Goal: Navigation & Orientation: Find specific page/section

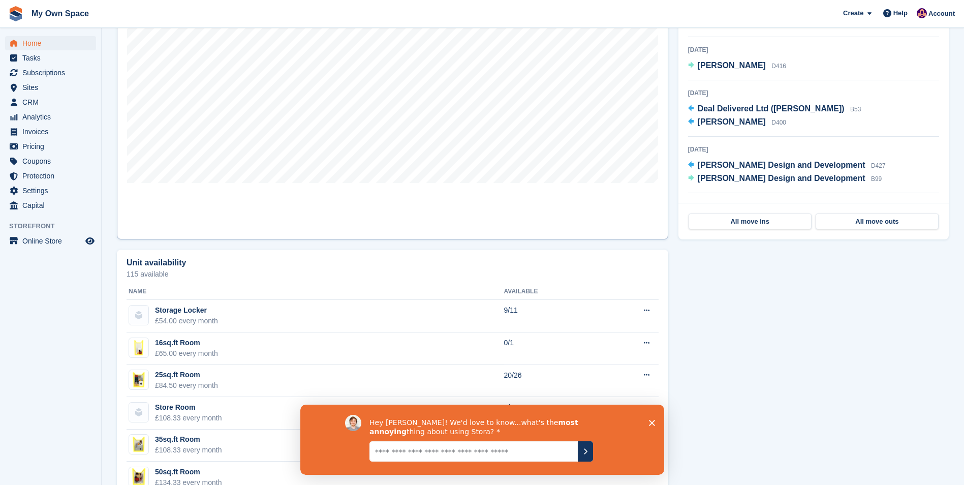
scroll to position [610, 0]
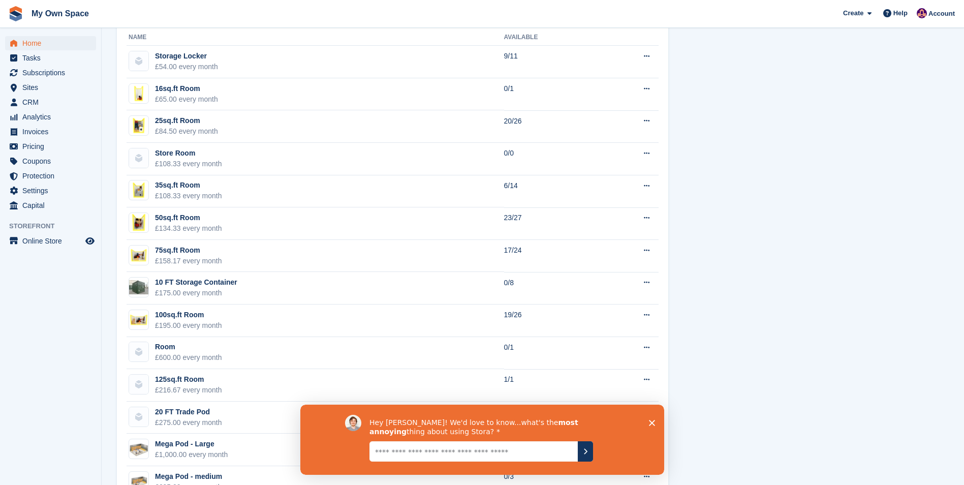
click at [646, 422] on div "Hey Sergio! We'd love to know...what's the most annoying thing about using Stor…" at bounding box center [482, 439] width 364 height 70
click at [651, 421] on polygon "Close survey" at bounding box center [651, 422] width 6 height 6
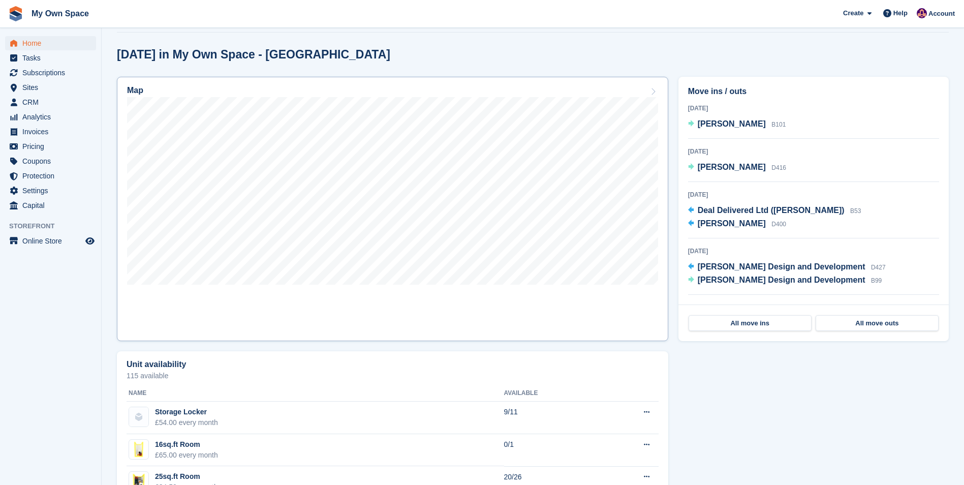
scroll to position [305, 0]
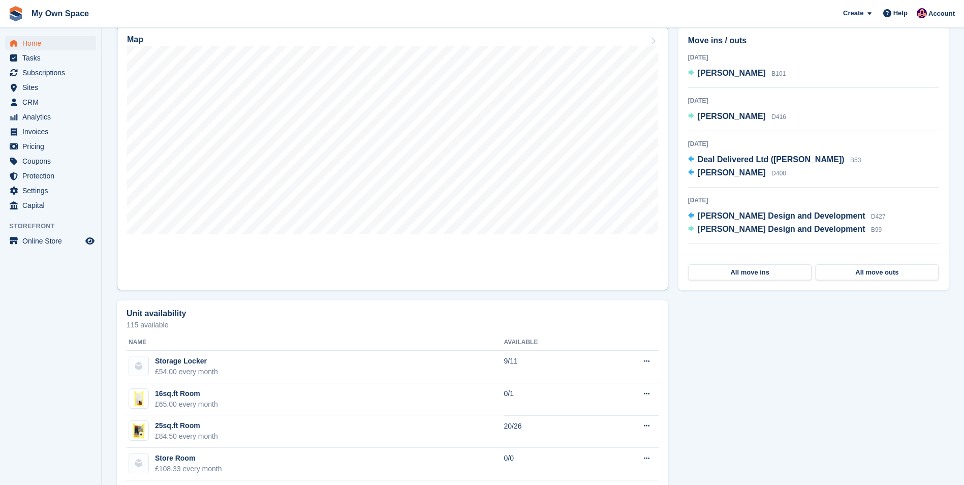
click at [133, 39] on h2 "Map" at bounding box center [135, 39] width 16 height 9
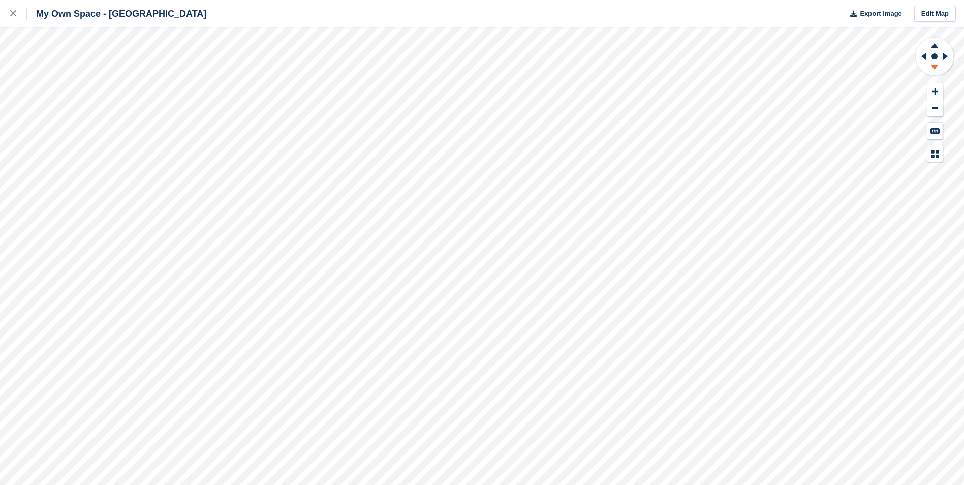
click at [935, 69] on icon at bounding box center [934, 67] width 7 height 5
click at [933, 43] on icon at bounding box center [934, 44] width 26 height 13
click at [932, 66] on icon at bounding box center [934, 67] width 7 height 5
